Goal: Information Seeking & Learning: Understand process/instructions

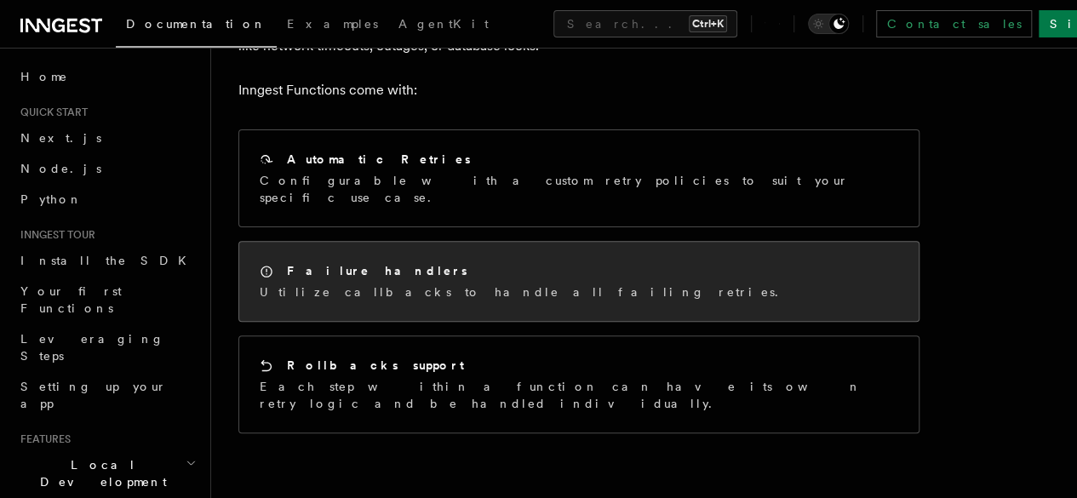
click at [387, 263] on div "Failure handlers Utilize callbacks to handle all failing retries." at bounding box center [524, 281] width 528 height 38
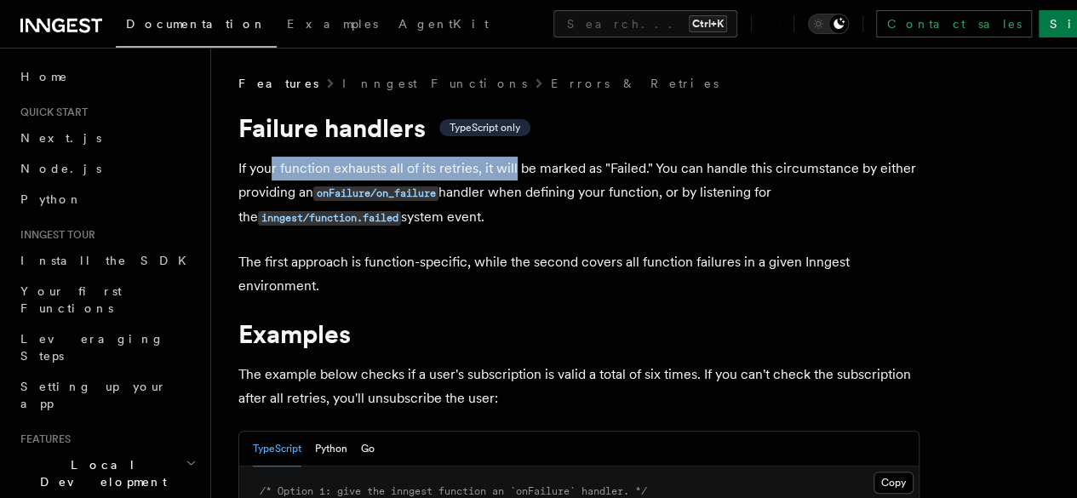
drag, startPoint x: 274, startPoint y: 170, endPoint x: 517, endPoint y: 170, distance: 242.5
click at [517, 170] on p "If your function exhausts all of its retries, it will be marked as "Failed." Yo…" at bounding box center [578, 193] width 681 height 73
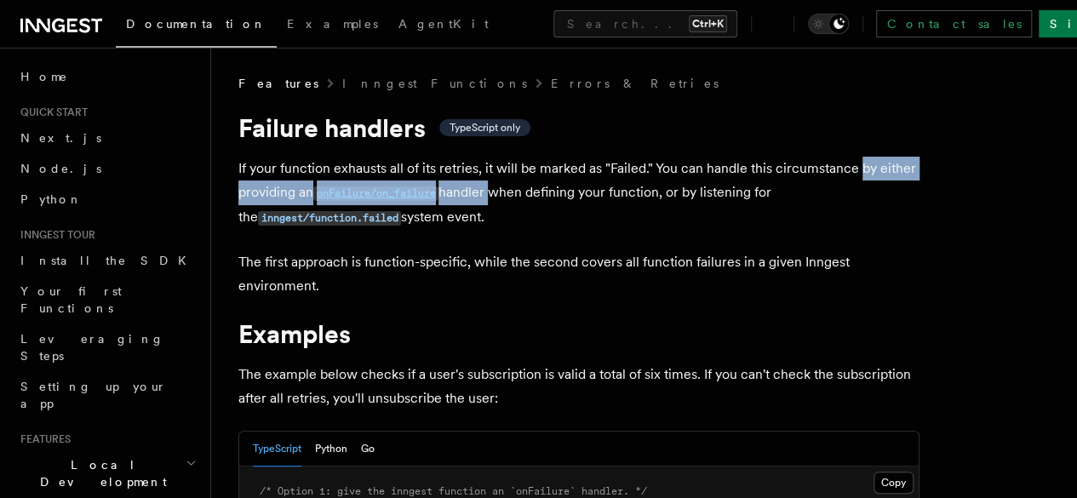
drag, startPoint x: 240, startPoint y: 188, endPoint x: 548, endPoint y: 197, distance: 308.2
click at [548, 197] on p "If your function exhausts all of its retries, it will be marked as "Failed." Yo…" at bounding box center [578, 193] width 681 height 73
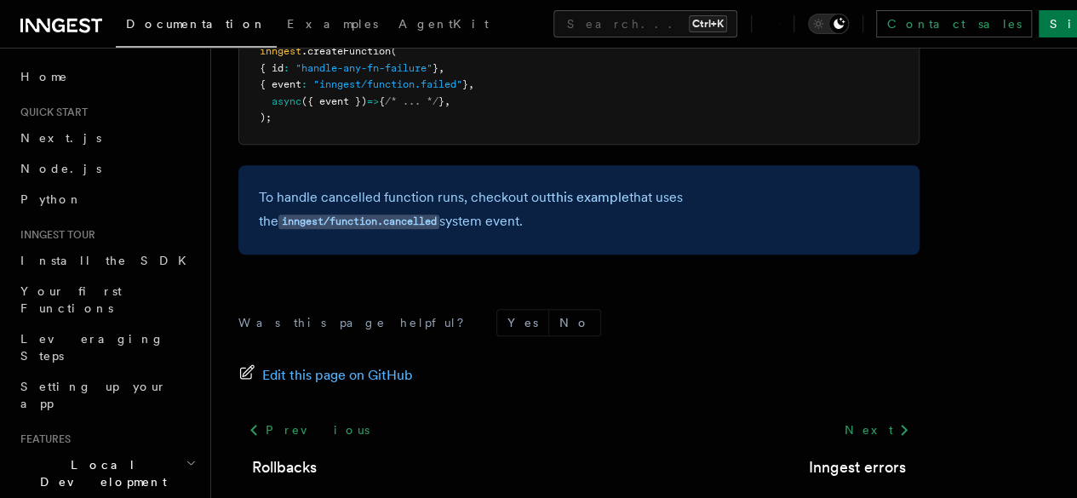
scroll to position [766, 0]
